Goal: Navigation & Orientation: Find specific page/section

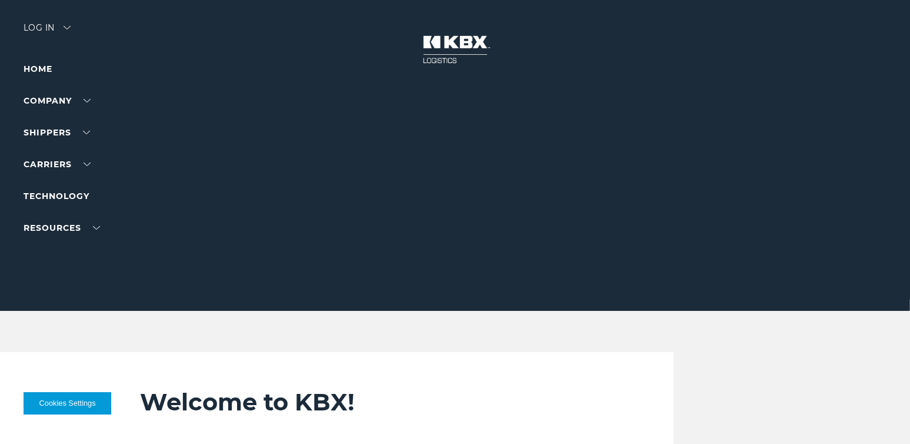
click at [45, 29] on div "Log in" at bounding box center [47, 32] width 47 height 17
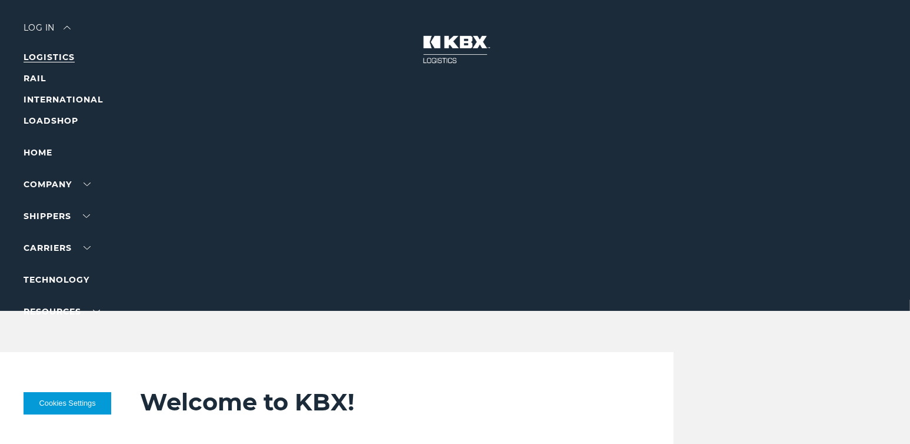
click at [41, 57] on link "LOGISTICS" at bounding box center [49, 57] width 51 height 11
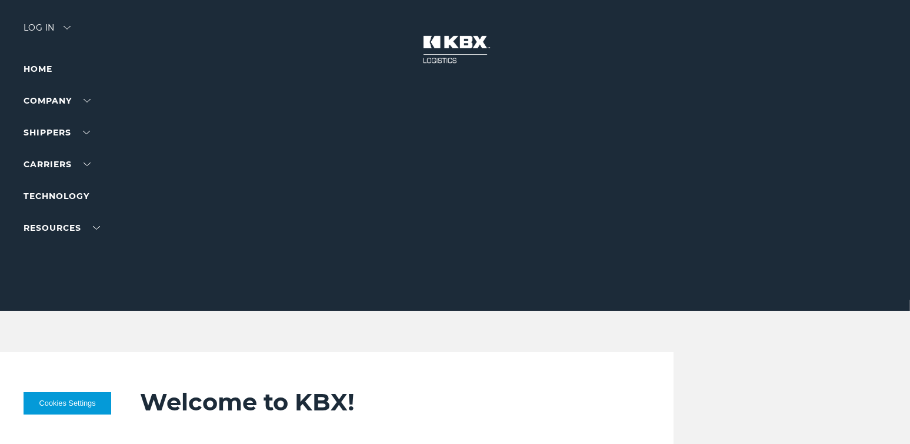
click at [33, 24] on div "Log in" at bounding box center [47, 32] width 47 height 17
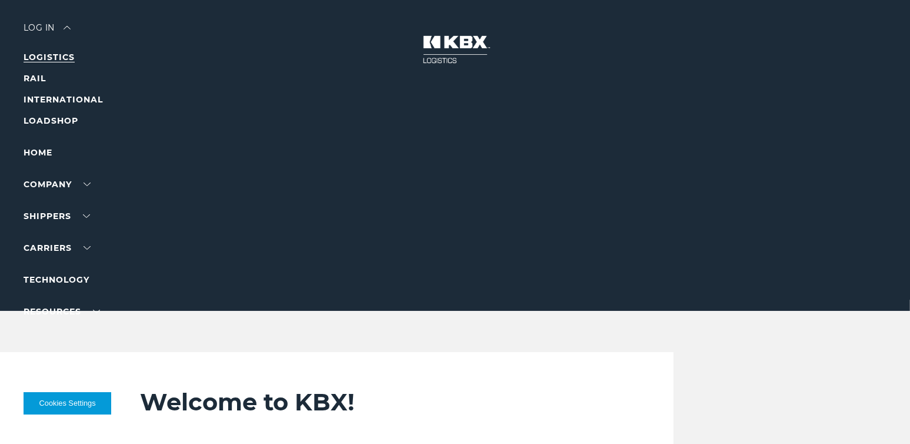
click at [46, 56] on link "LOGISTICS" at bounding box center [49, 57] width 51 height 11
click at [41, 25] on div "Log in" at bounding box center [47, 32] width 47 height 17
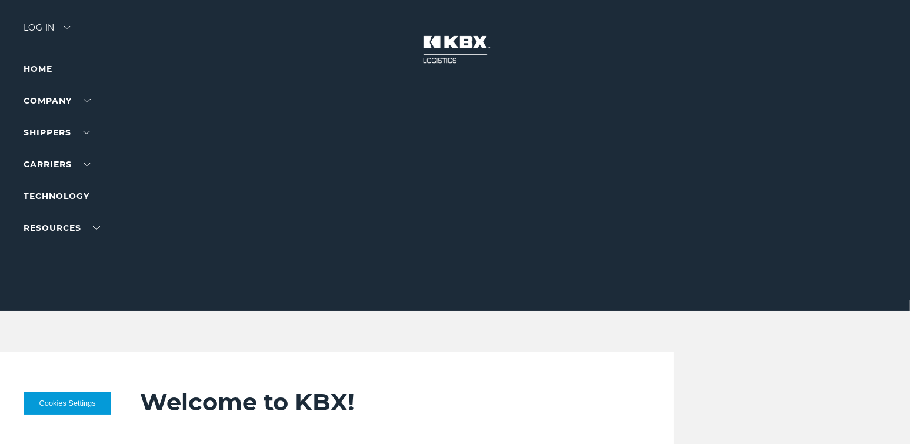
click at [46, 52] on div at bounding box center [459, 155] width 919 height 311
click at [38, 25] on div "Log in" at bounding box center [47, 32] width 47 height 17
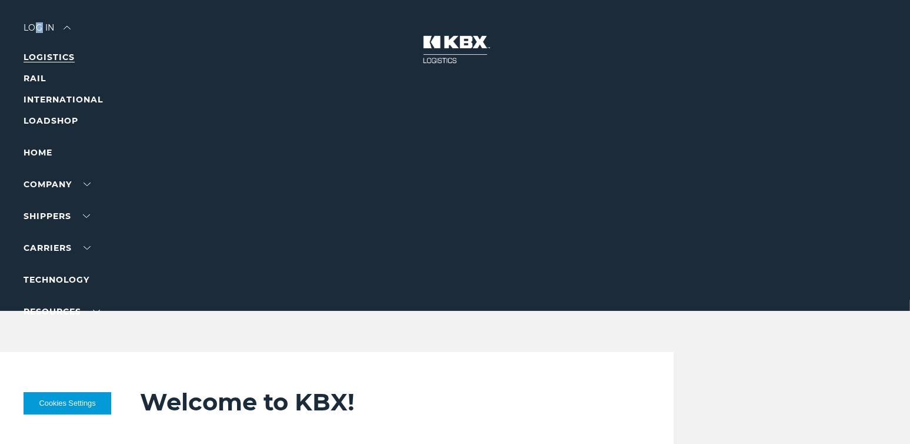
click at [41, 56] on link "LOGISTICS" at bounding box center [49, 57] width 51 height 11
click at [43, 59] on link "LOGISTICS" at bounding box center [49, 57] width 51 height 11
